Goal: Find specific page/section: Find specific page/section

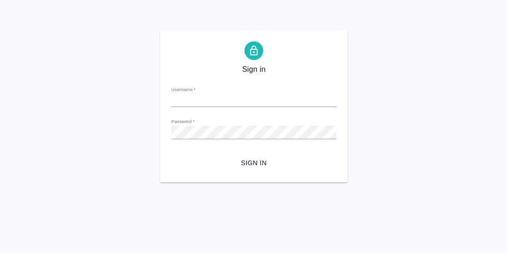
type input "[PERSON_NAME][EMAIL_ADDRESS][DOMAIN_NAME]"
click at [260, 165] on span "Sign in" at bounding box center [254, 163] width 150 height 12
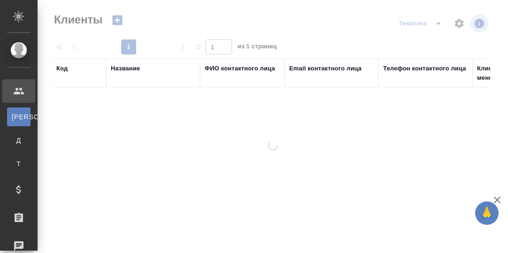
select select "RU"
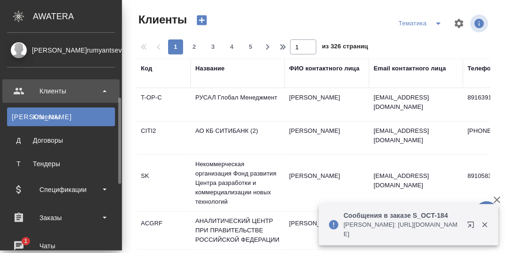
scroll to position [93, 0]
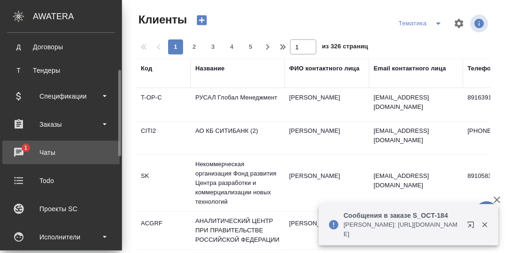
click at [18, 150] on div "Чаты" at bounding box center [61, 153] width 108 height 14
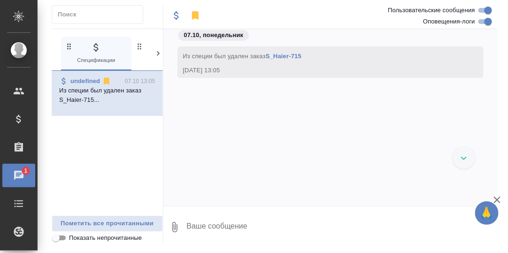
click at [155, 52] on icon at bounding box center [158, 53] width 9 height 9
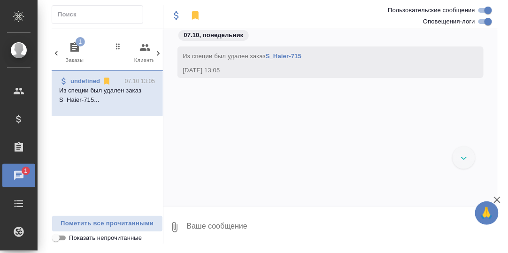
click at [74, 45] on icon "button" at bounding box center [74, 47] width 11 height 11
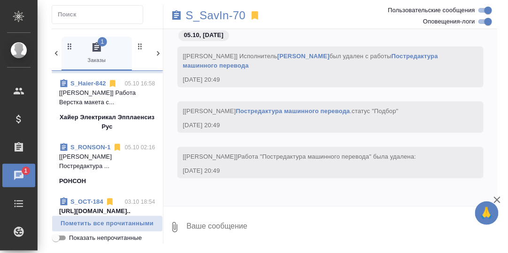
scroll to position [94, 0]
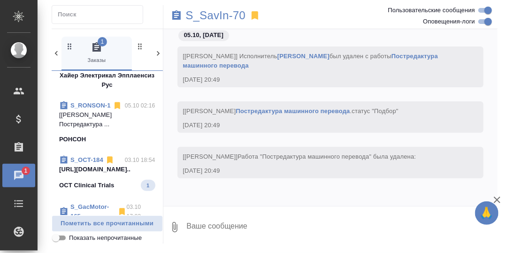
click at [102, 174] on p "https://drive.awatera.com/s/KdnkoMokGjbi..." at bounding box center [107, 169] width 96 height 9
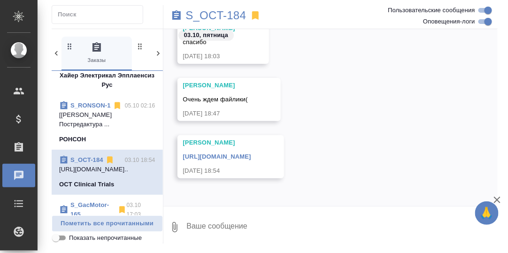
scroll to position [0, 0]
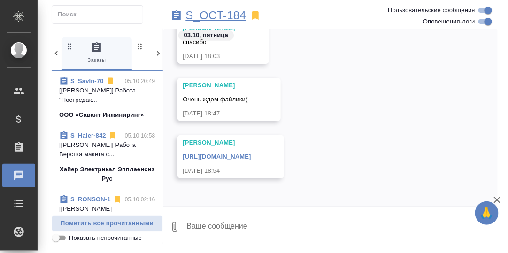
click at [214, 16] on p "S_OCT-184" at bounding box center [216, 15] width 61 height 9
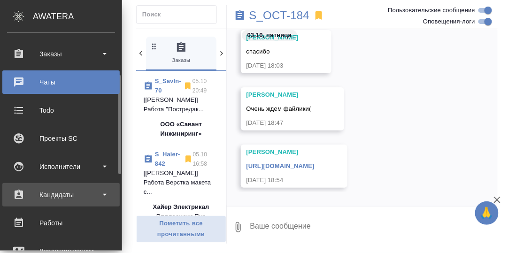
scroll to position [140, 0]
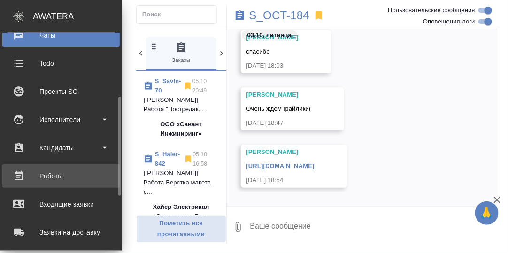
click at [62, 177] on div "Работы" at bounding box center [61, 176] width 108 height 14
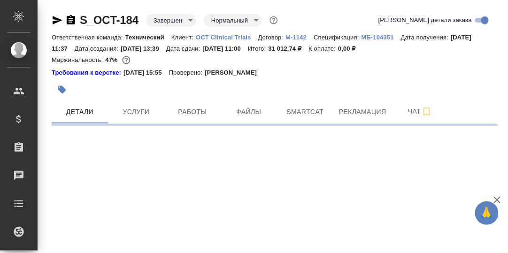
select select "RU"
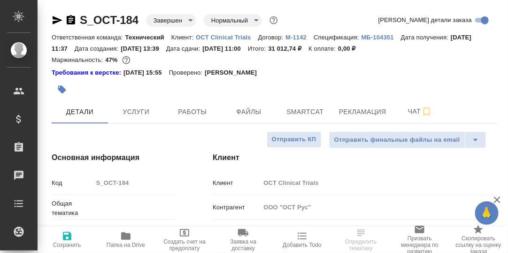
type textarea "x"
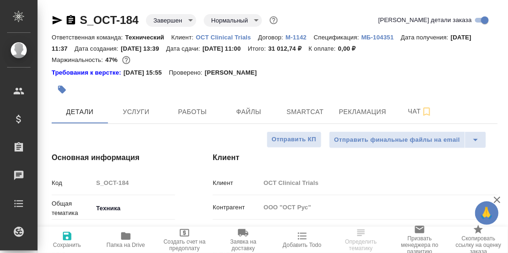
type textarea "x"
type input "[PERSON_NAME]"
type input "Сеитов Павел"
click at [196, 110] on span "Работы" at bounding box center [192, 112] width 45 height 12
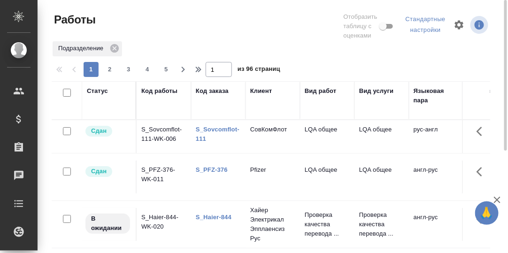
drag, startPoint x: 205, startPoint y: 88, endPoint x: 207, endPoint y: 120, distance: 32.0
click at [205, 88] on div "Код заказа" at bounding box center [212, 90] width 33 height 9
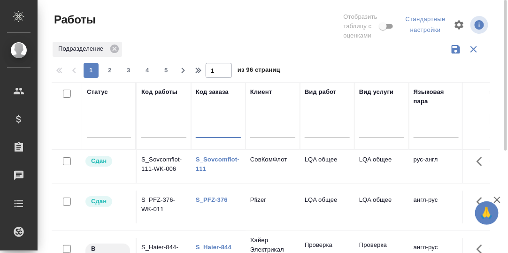
click at [208, 129] on input "text" at bounding box center [218, 132] width 45 height 12
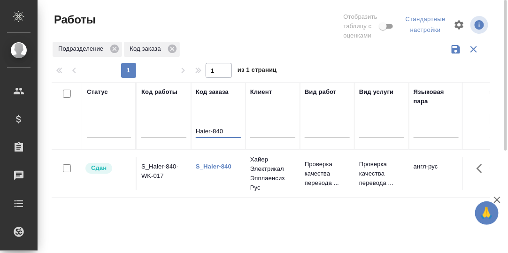
type input "Haier-840"
click at [210, 167] on link "S_Haier-840" at bounding box center [214, 166] width 36 height 7
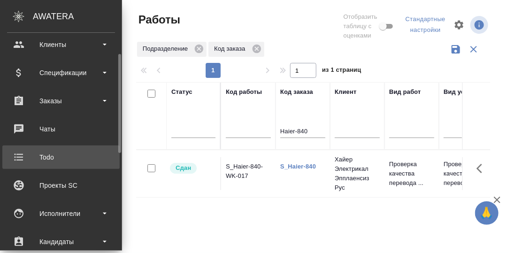
scroll to position [93, 0]
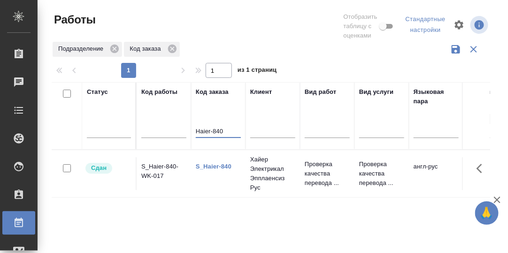
drag, startPoint x: 224, startPoint y: 132, endPoint x: 184, endPoint y: 131, distance: 40.4
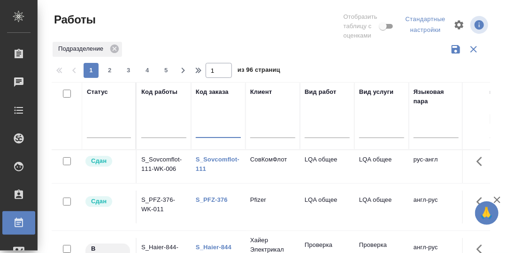
scroll to position [47, 0]
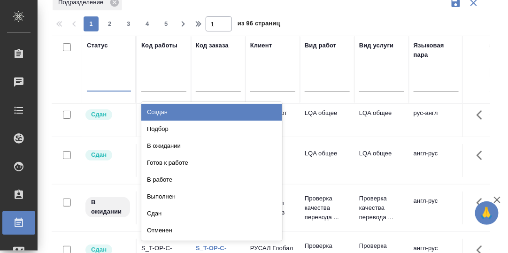
click at [96, 83] on div at bounding box center [109, 82] width 44 height 14
click at [174, 111] on div "Создан" at bounding box center [211, 112] width 141 height 17
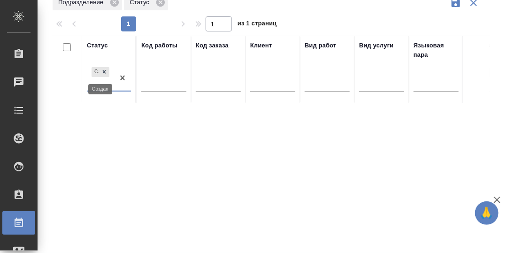
click at [106, 73] on icon at bounding box center [104, 72] width 7 height 7
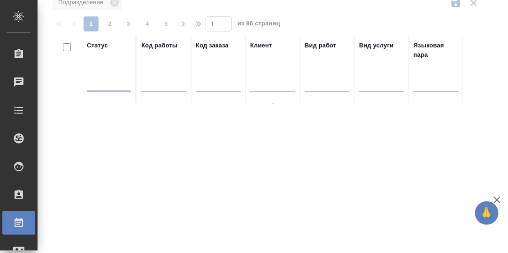
click at [103, 84] on div at bounding box center [109, 82] width 44 height 14
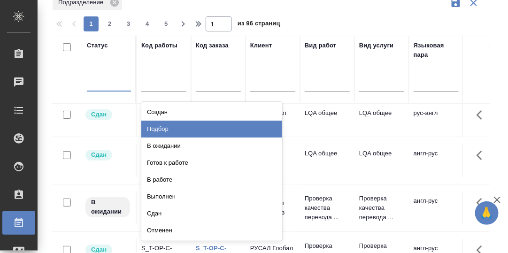
click at [159, 129] on div "Подбор" at bounding box center [211, 129] width 141 height 17
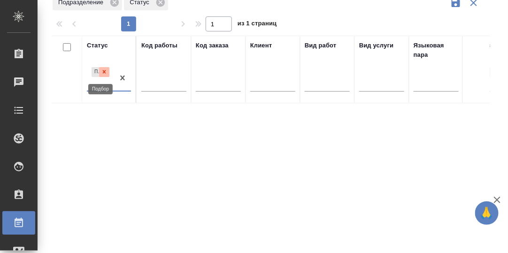
click at [104, 70] on icon at bounding box center [104, 72] width 7 height 7
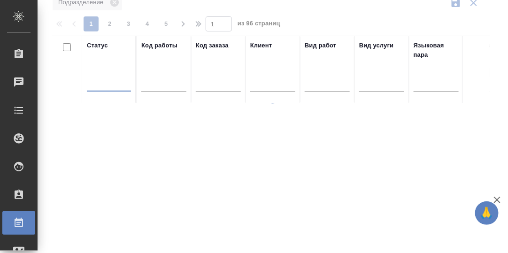
click at [107, 83] on div at bounding box center [109, 82] width 44 height 14
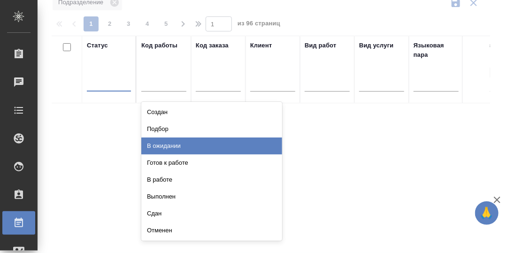
click at [169, 146] on div "В ожидании" at bounding box center [211, 146] width 141 height 17
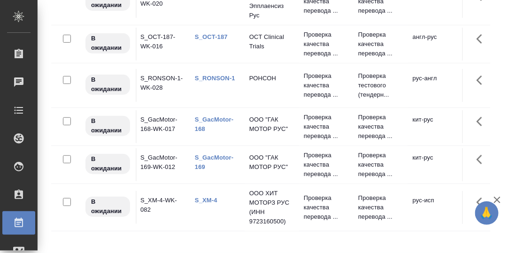
scroll to position [0, 0]
click at [217, 118] on link "S_GacMotor-168" at bounding box center [215, 124] width 39 height 16
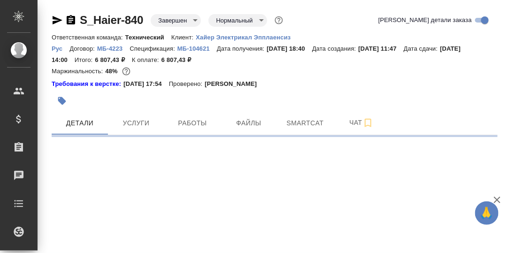
select select "RU"
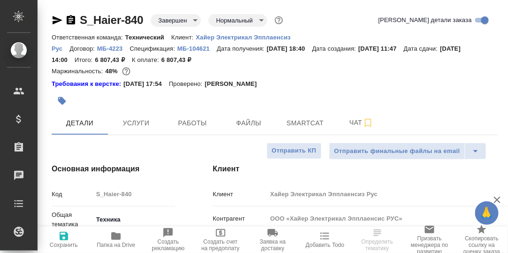
type textarea "x"
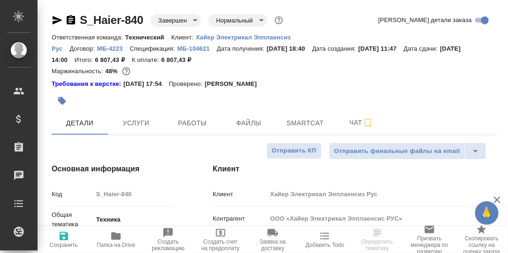
type textarea "x"
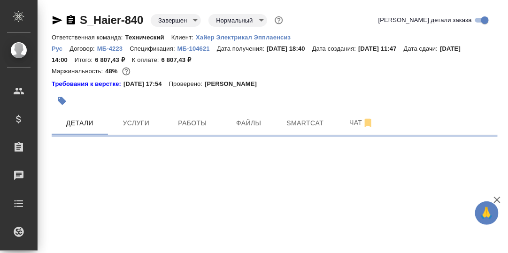
select select "RU"
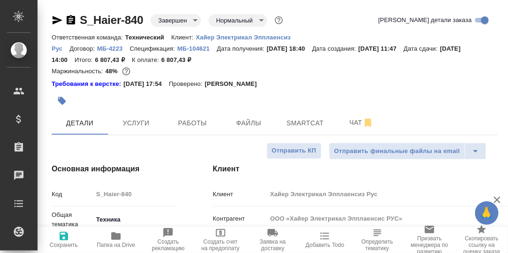
type textarea "x"
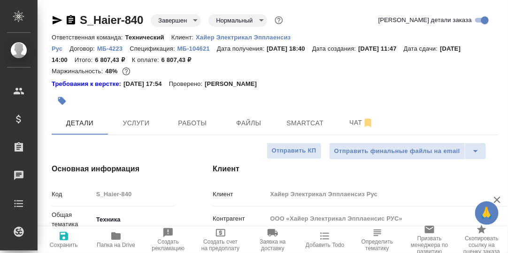
type textarea "x"
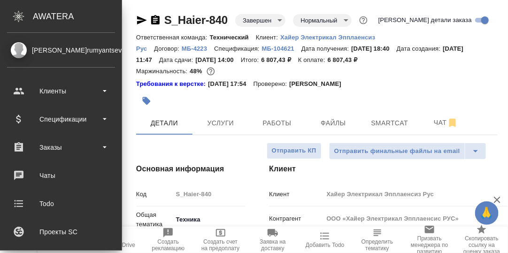
type textarea "x"
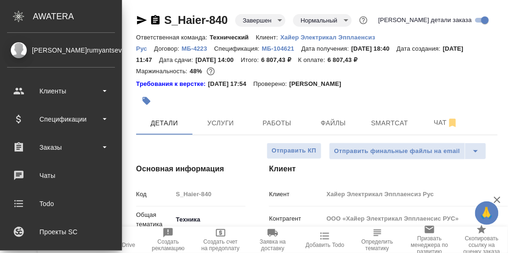
type textarea "x"
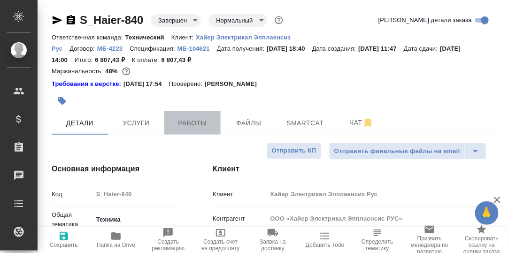
click at [191, 127] on span "Работы" at bounding box center [192, 123] width 45 height 12
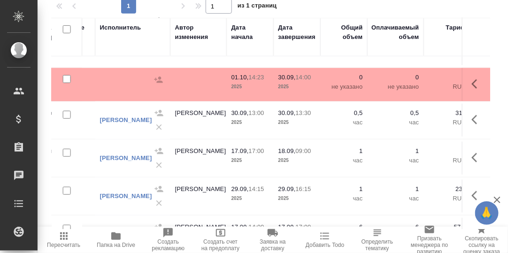
scroll to position [94, 353]
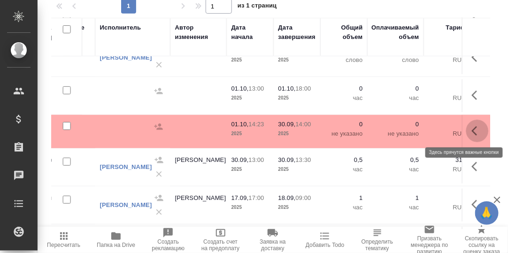
drag, startPoint x: 465, startPoint y: 130, endPoint x: 456, endPoint y: 133, distance: 9.1
click at [472, 130] on icon "button" at bounding box center [477, 130] width 11 height 11
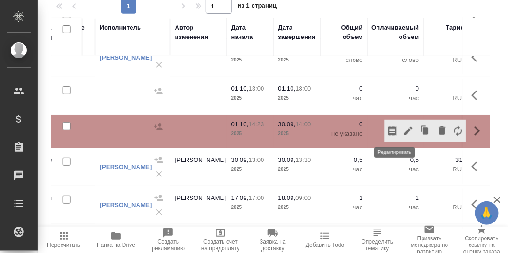
click at [404, 128] on icon "button" at bounding box center [408, 131] width 8 height 8
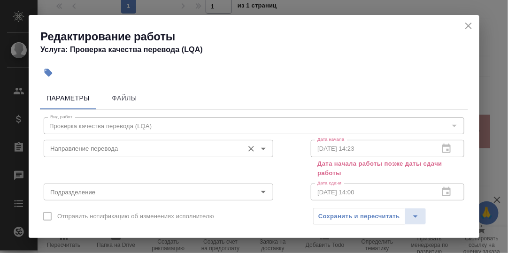
click at [188, 158] on div "Направление перевода Направление перевода" at bounding box center [159, 147] width 230 height 23
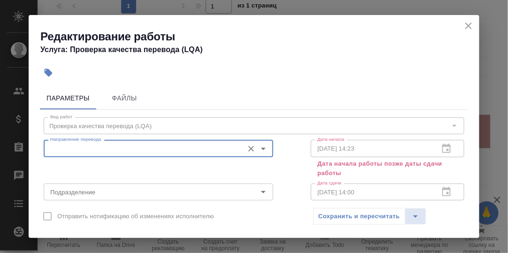
click at [187, 149] on input "Направление перевода" at bounding box center [143, 148] width 193 height 11
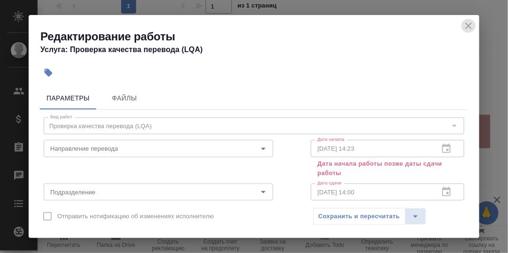
drag, startPoint x: 469, startPoint y: 23, endPoint x: 457, endPoint y: 27, distance: 12.6
click at [468, 23] on icon "close" at bounding box center [468, 25] width 11 height 11
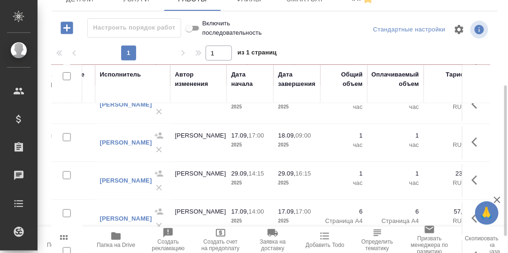
scroll to position [171, 0]
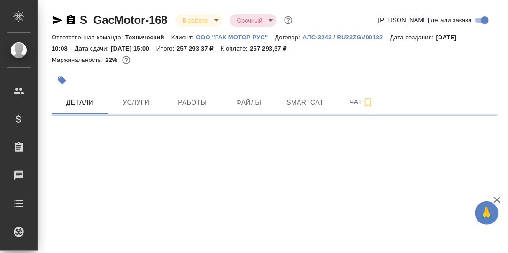
select select "RU"
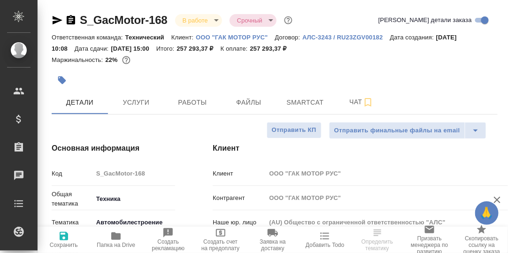
type textarea "x"
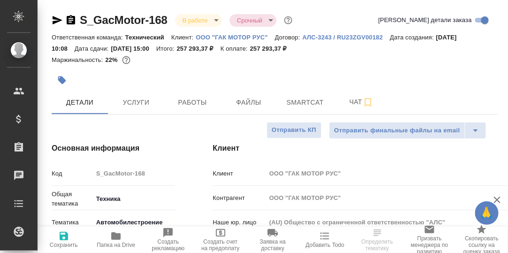
type textarea "x"
drag, startPoint x: 305, startPoint y: 103, endPoint x: 312, endPoint y: 106, distance: 7.2
click at [306, 102] on span "Smartcat" at bounding box center [305, 103] width 45 height 12
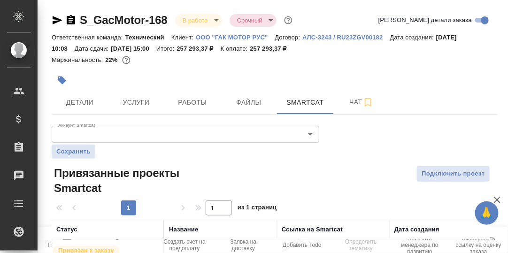
scroll to position [85, 0]
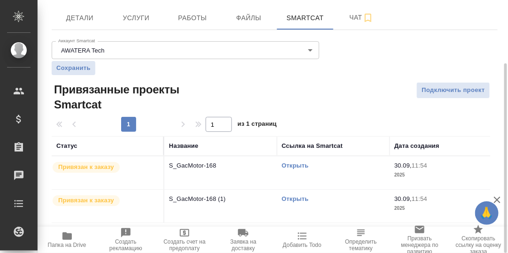
click at [299, 168] on link "Открыть" at bounding box center [295, 165] width 27 height 7
